Goal: Information Seeking & Learning: Check status

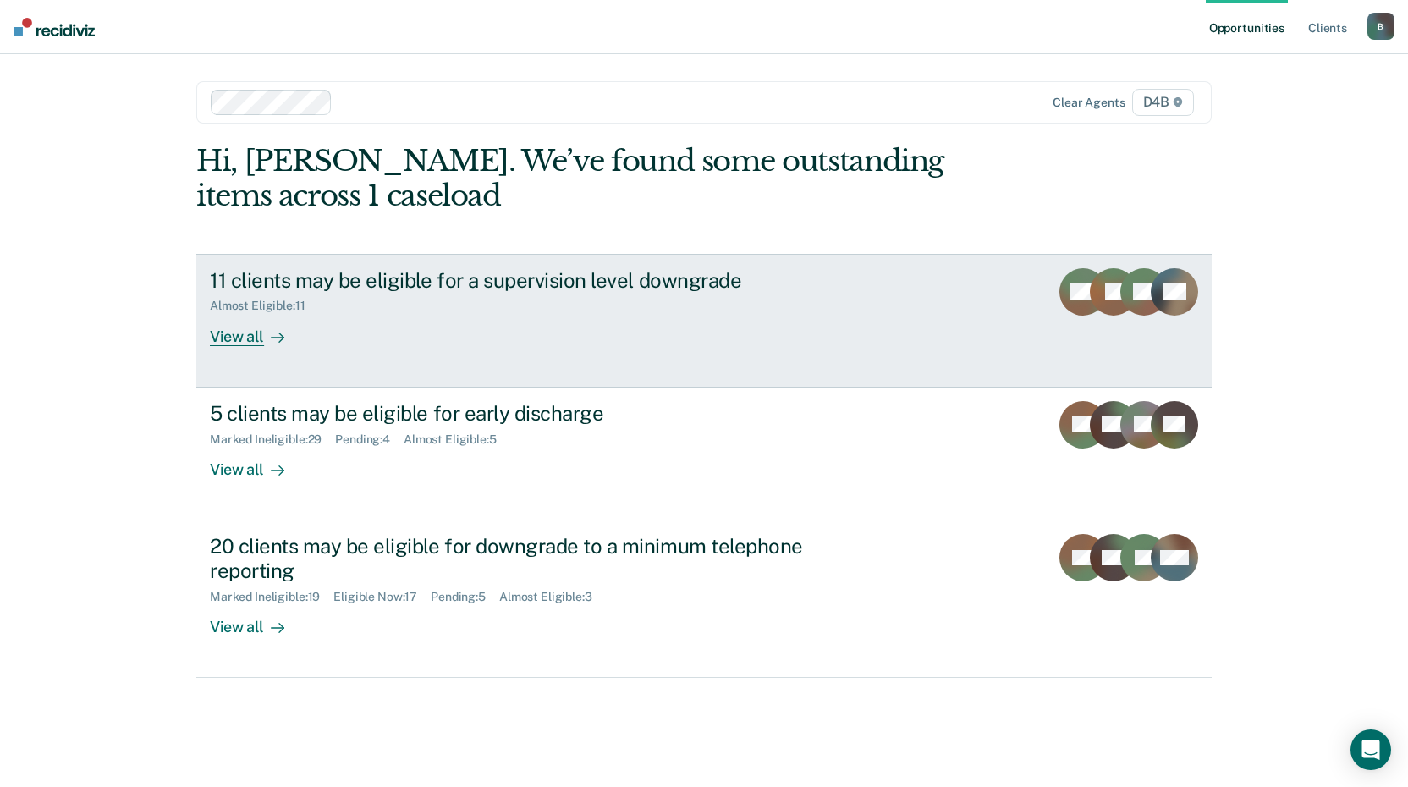
click at [237, 339] on div "View all" at bounding box center [257, 329] width 95 height 33
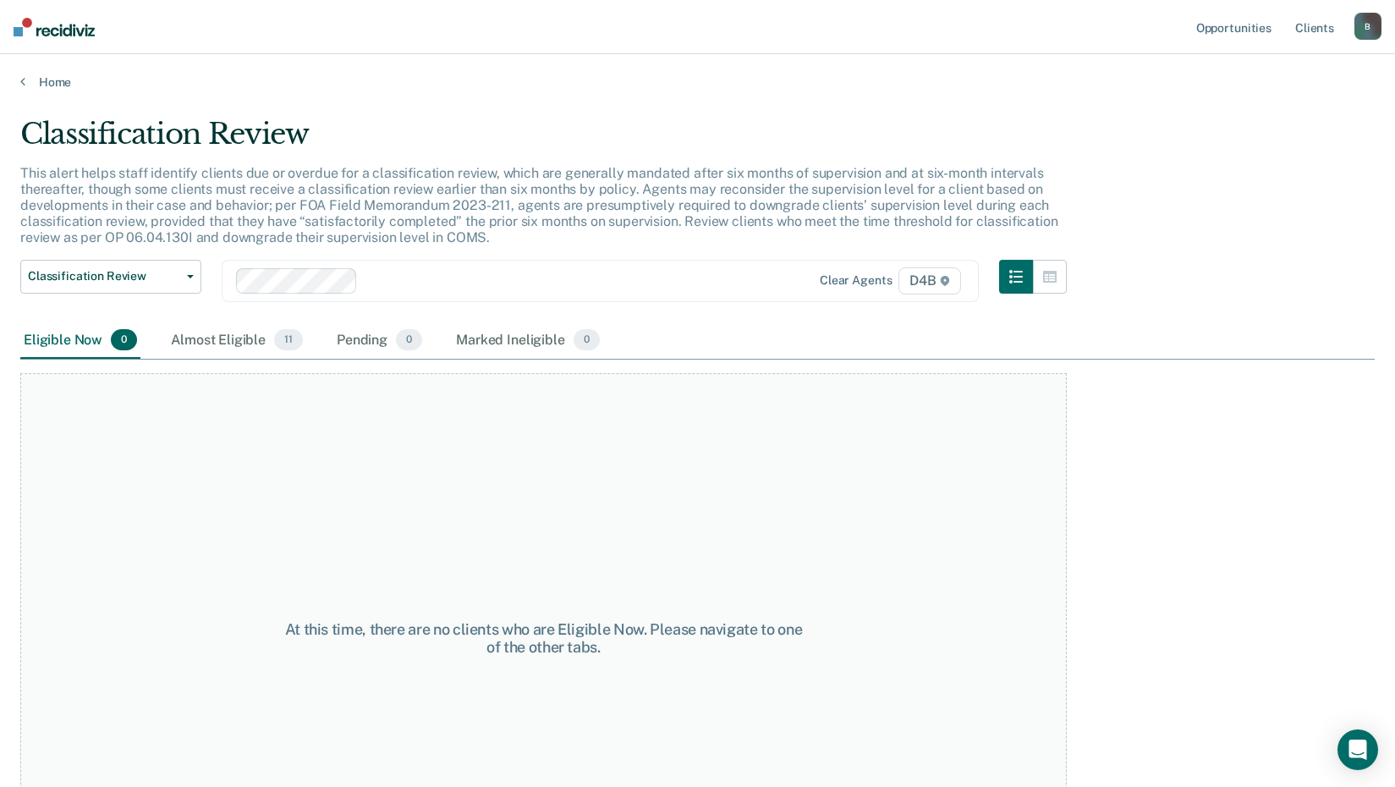
click at [40, 73] on div "Home" at bounding box center [697, 72] width 1395 height 36
click at [26, 78] on link "Home" at bounding box center [697, 81] width 1354 height 15
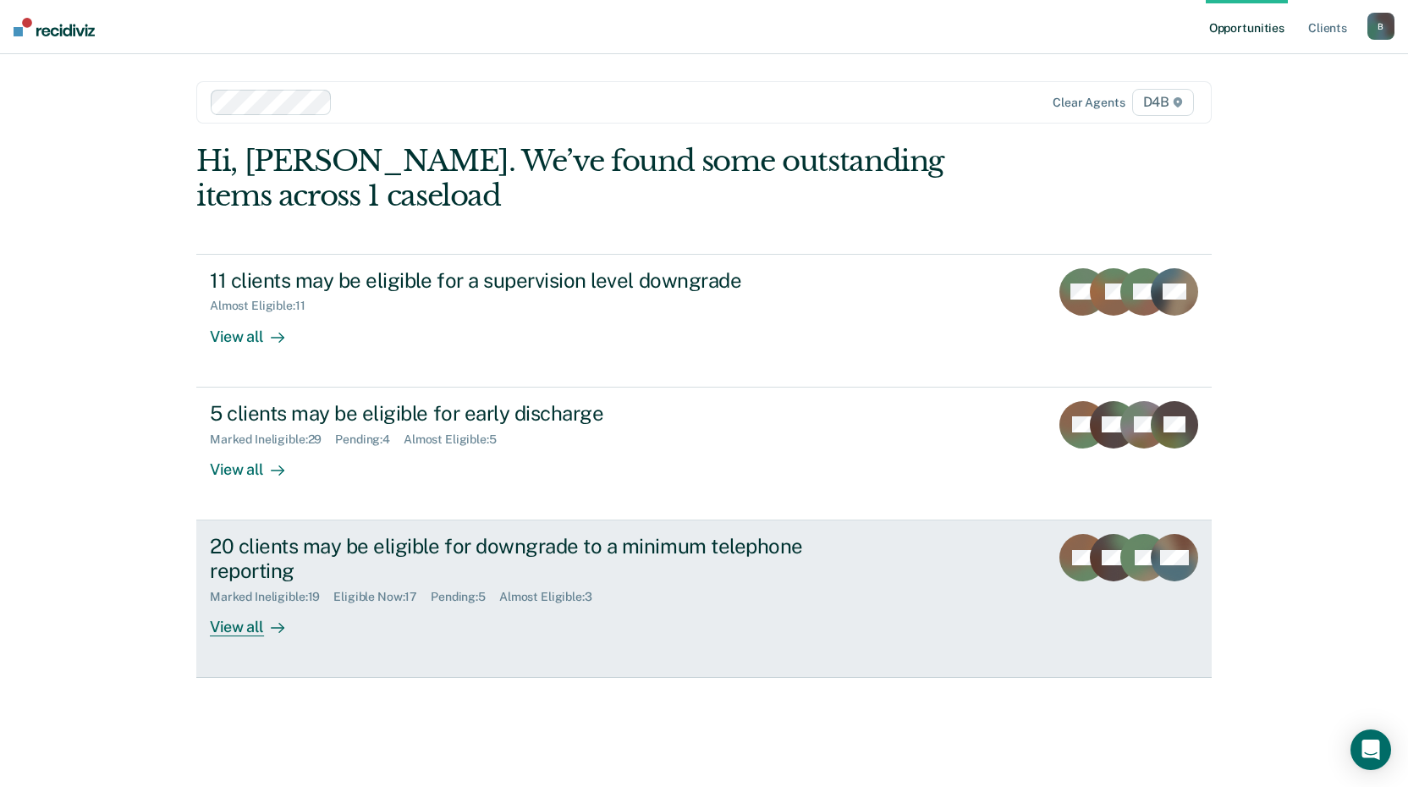
click at [238, 633] on div "View all" at bounding box center [257, 619] width 95 height 33
